Goal: Find specific page/section: Find specific page/section

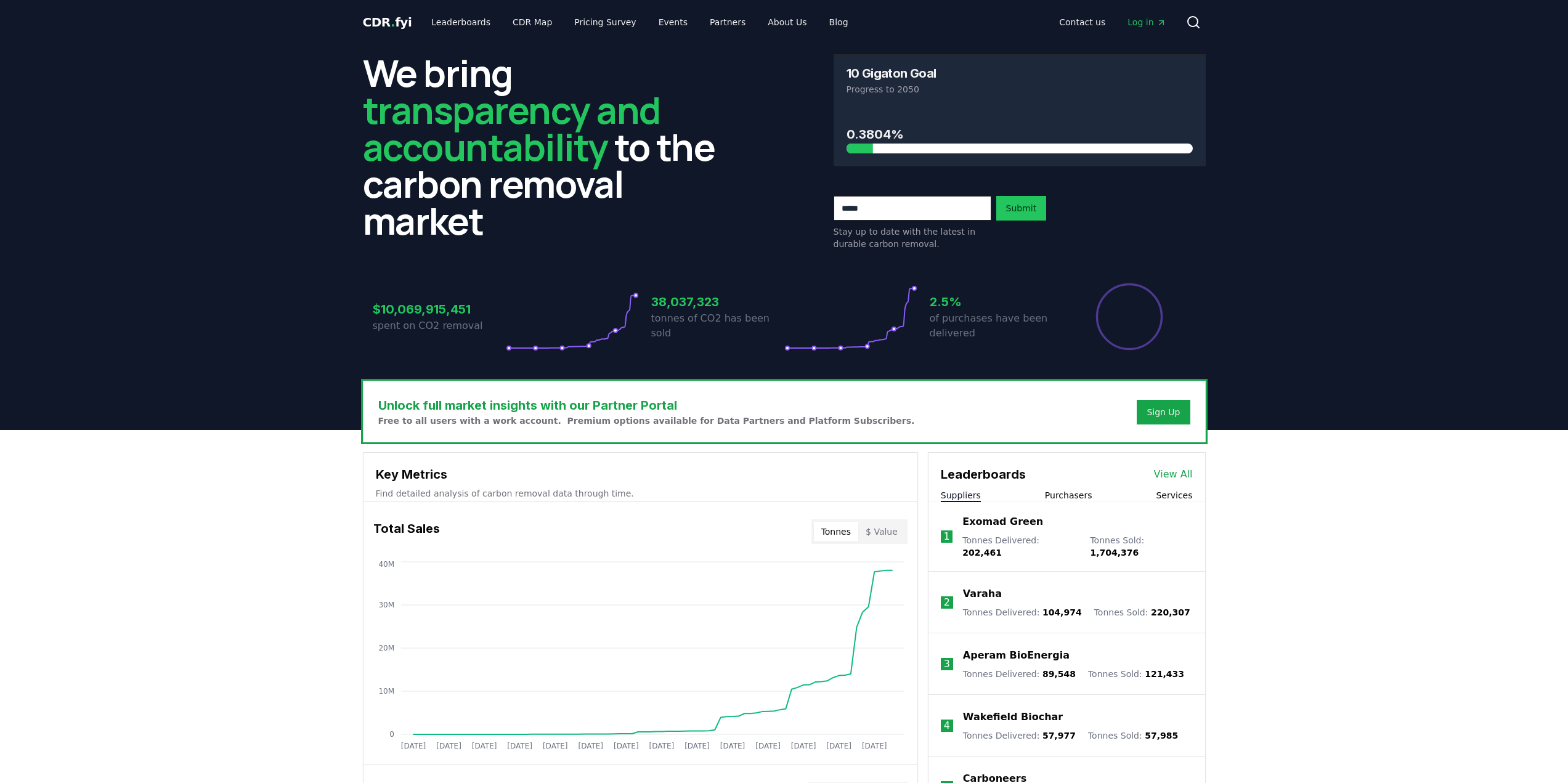
click at [1171, 474] on link "View All" at bounding box center [1173, 474] width 39 height 15
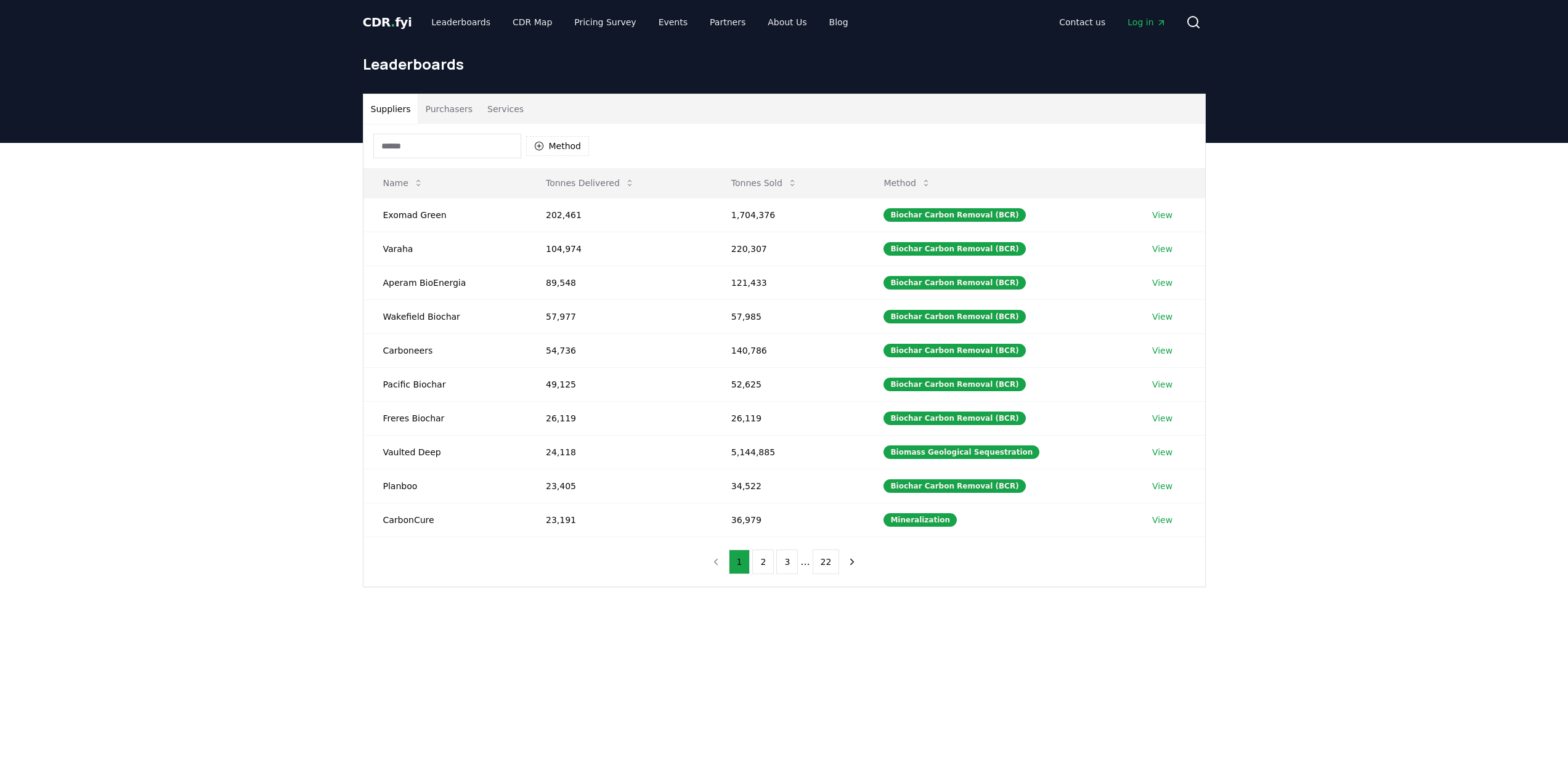
click at [470, 145] on input at bounding box center [447, 146] width 148 height 24
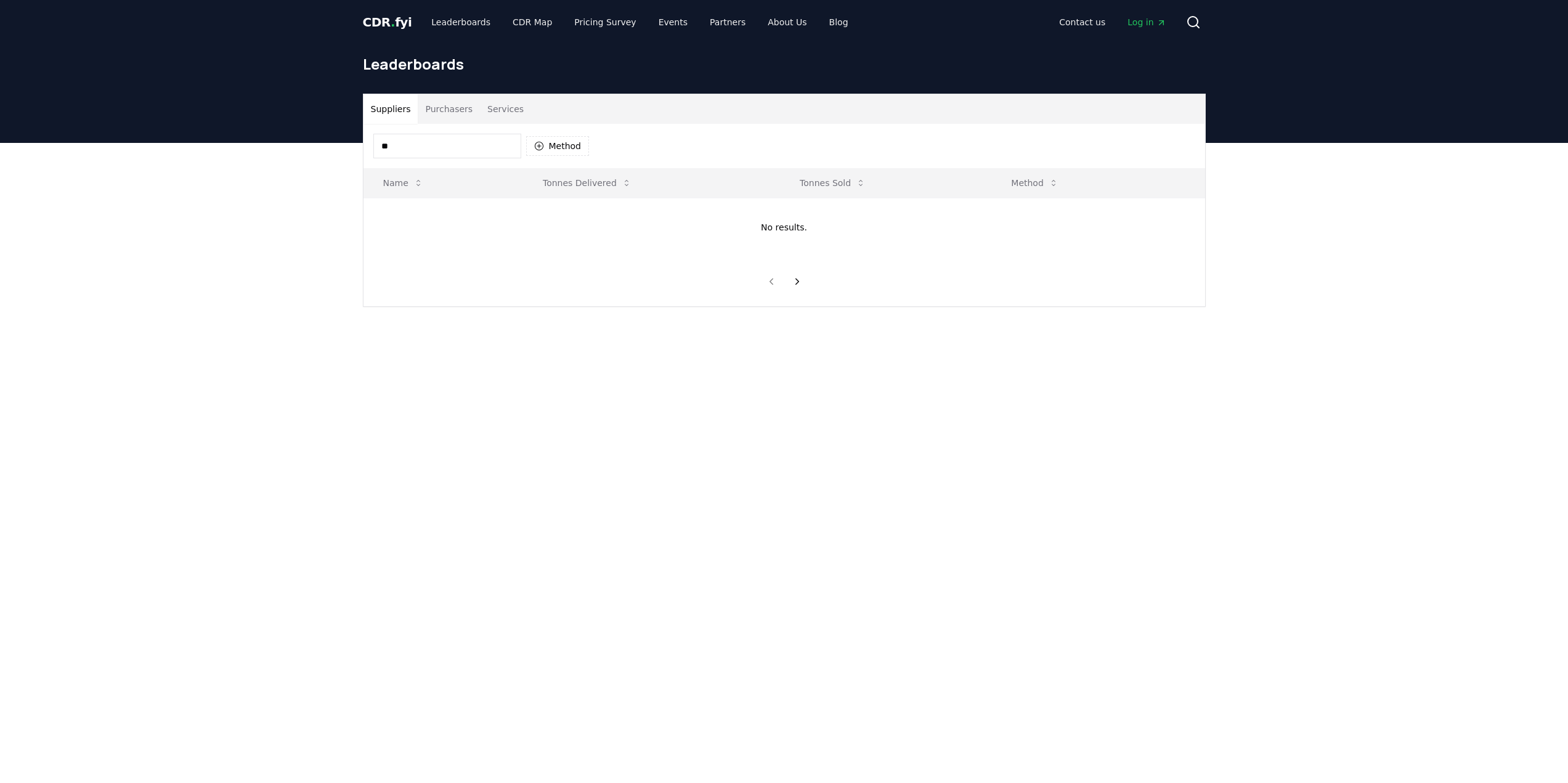
type input "*"
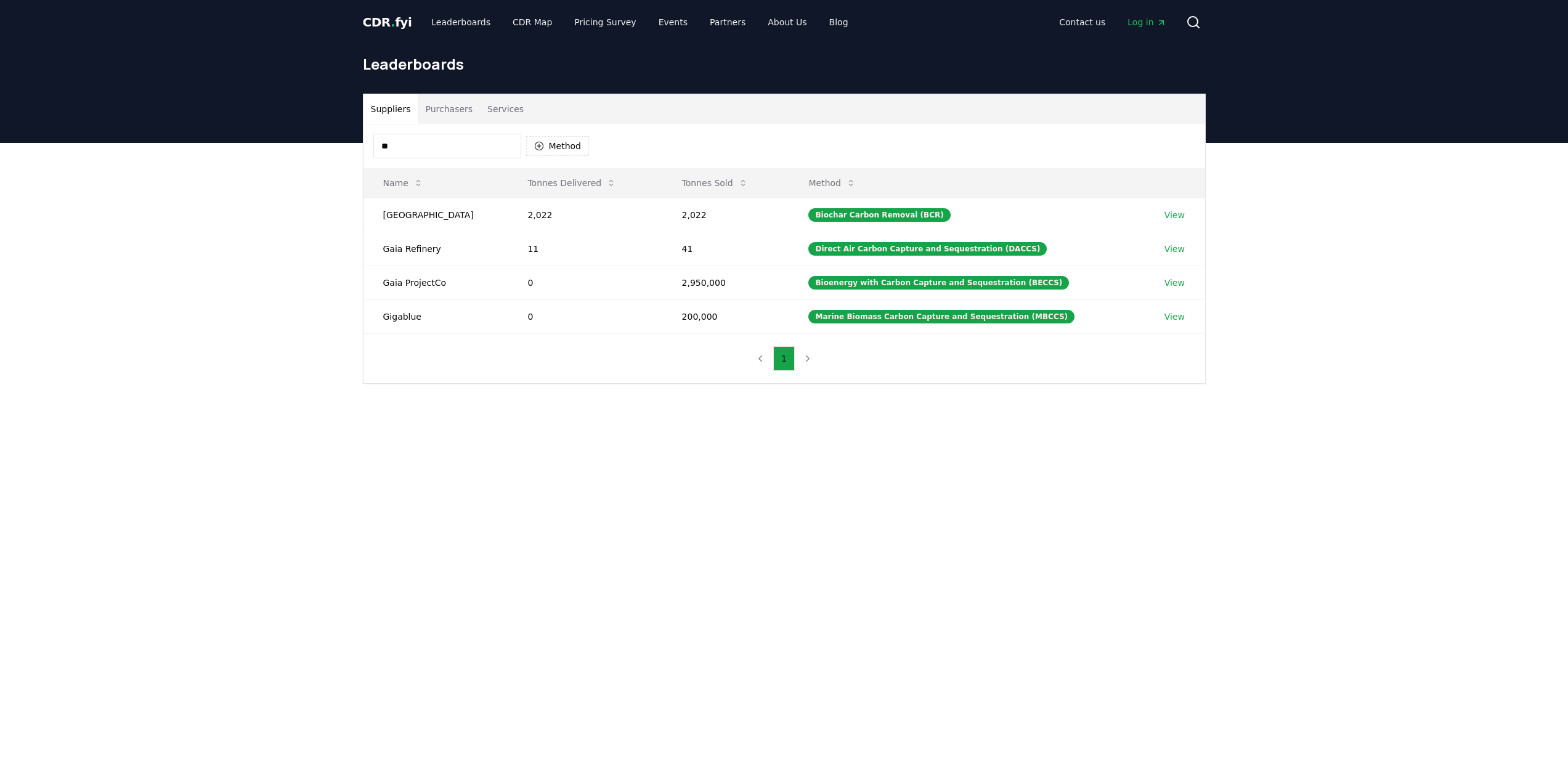
type input "*"
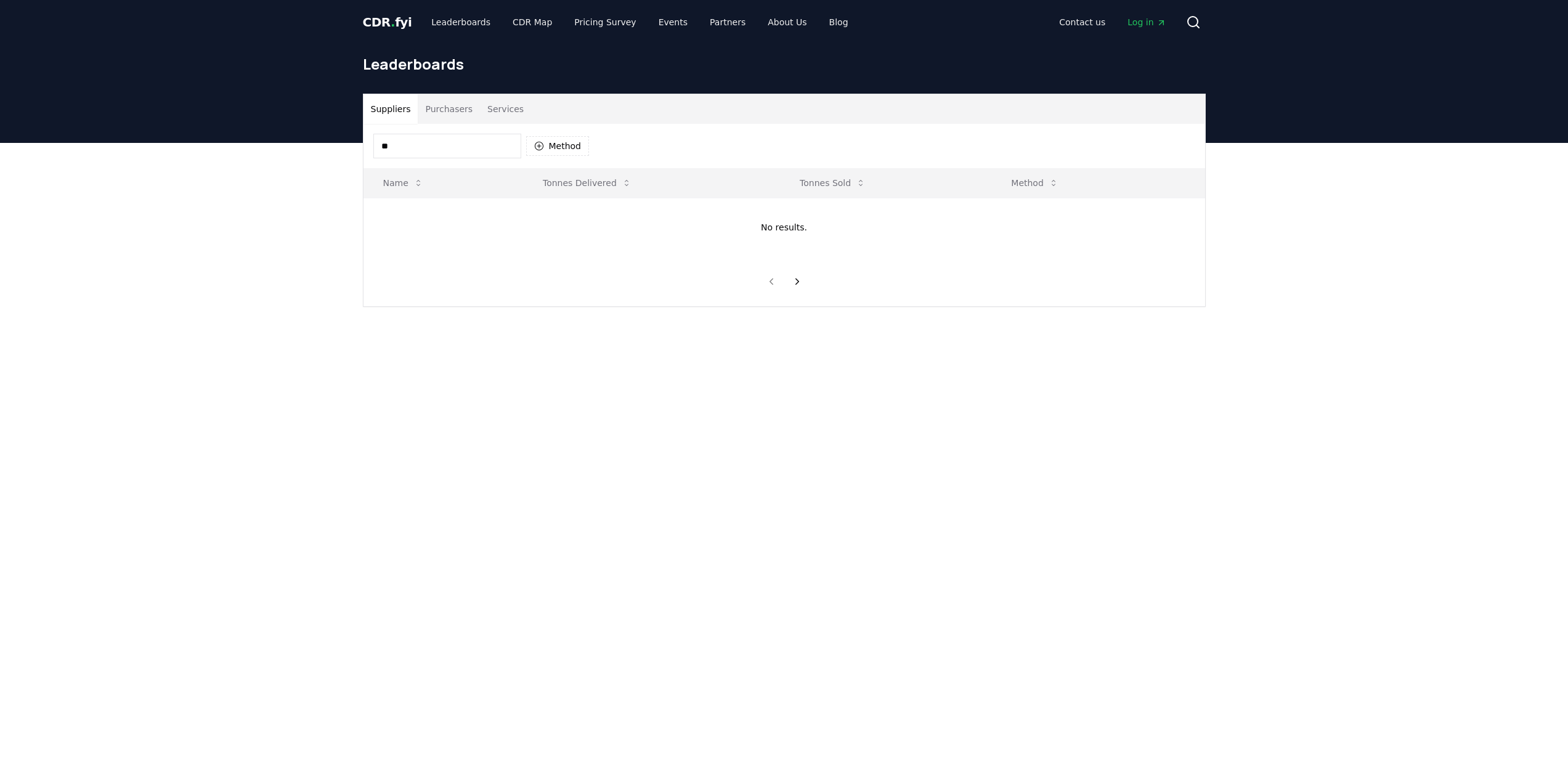
type input "*"
